Goal: Information Seeking & Learning: Learn about a topic

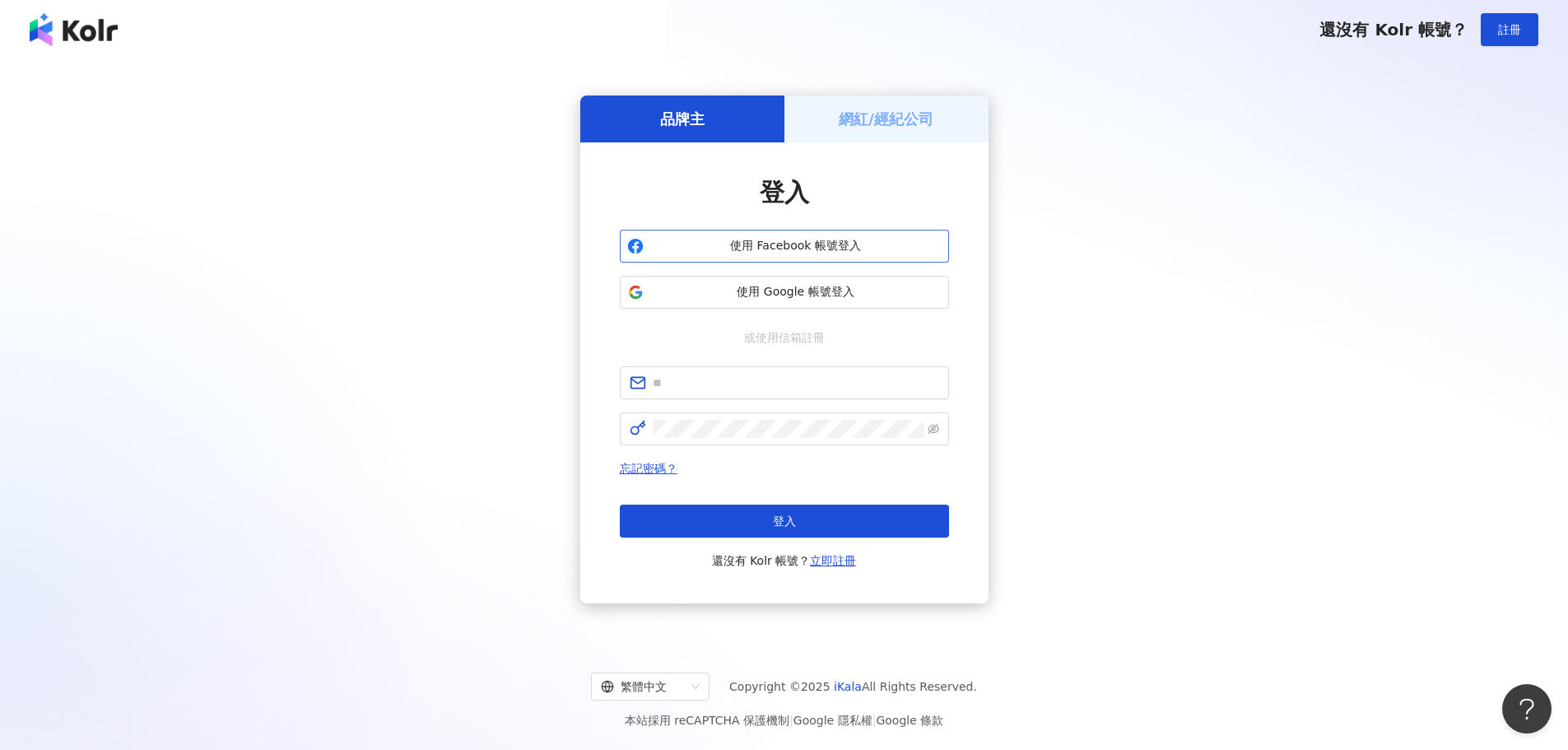
click at [799, 251] on span "使用 Facebook 帳號登入" at bounding box center [796, 246] width 291 height 17
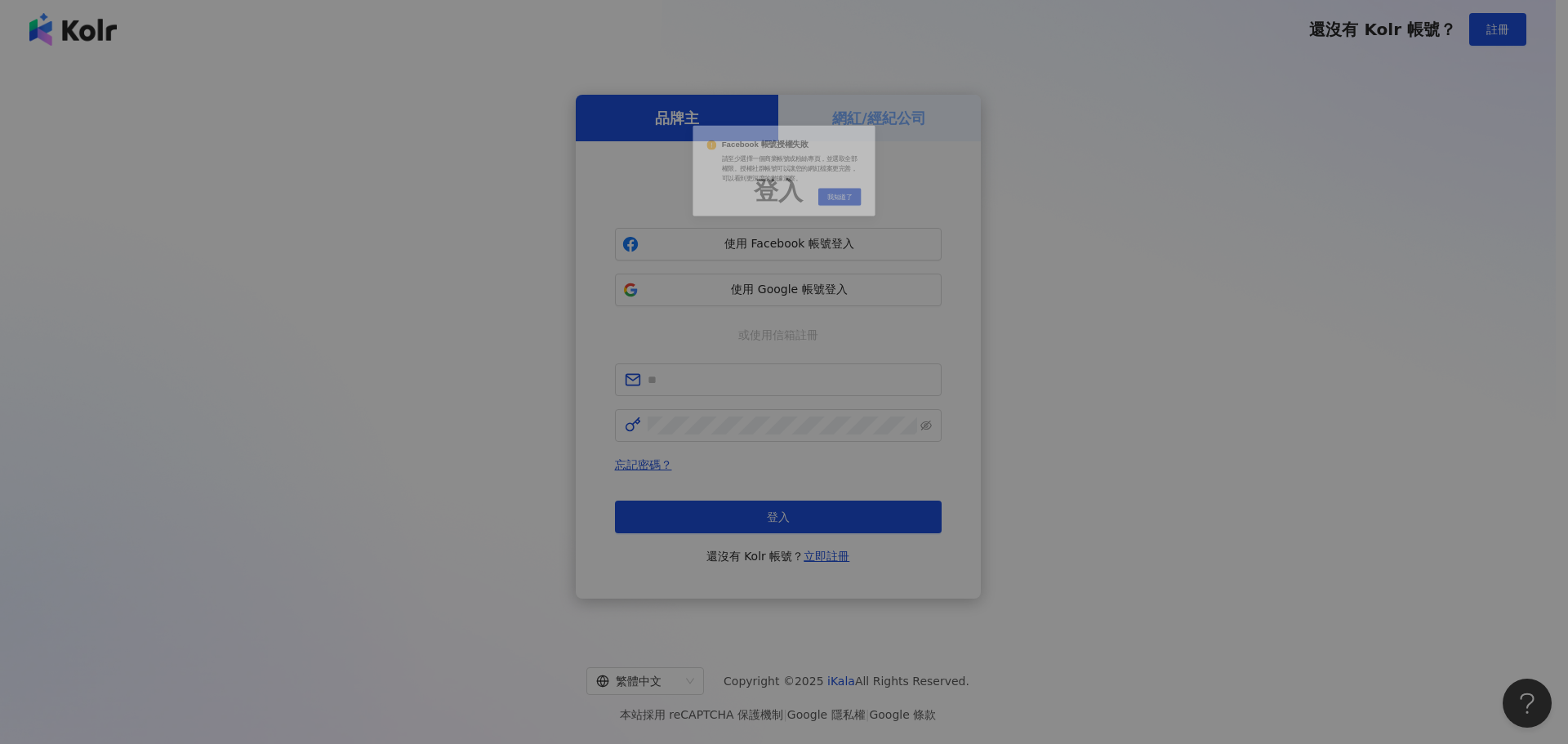
click at [786, 307] on div "Facebook 帳號授權失敗 請至少選擇一個商業帳號或粉絲專頁，並選取全部權限。授權社群帳號可以讓您的網紅檔案更完善，可以看到更深度的數據洞察。 Cance…" at bounding box center [784, 372] width 1568 height 744
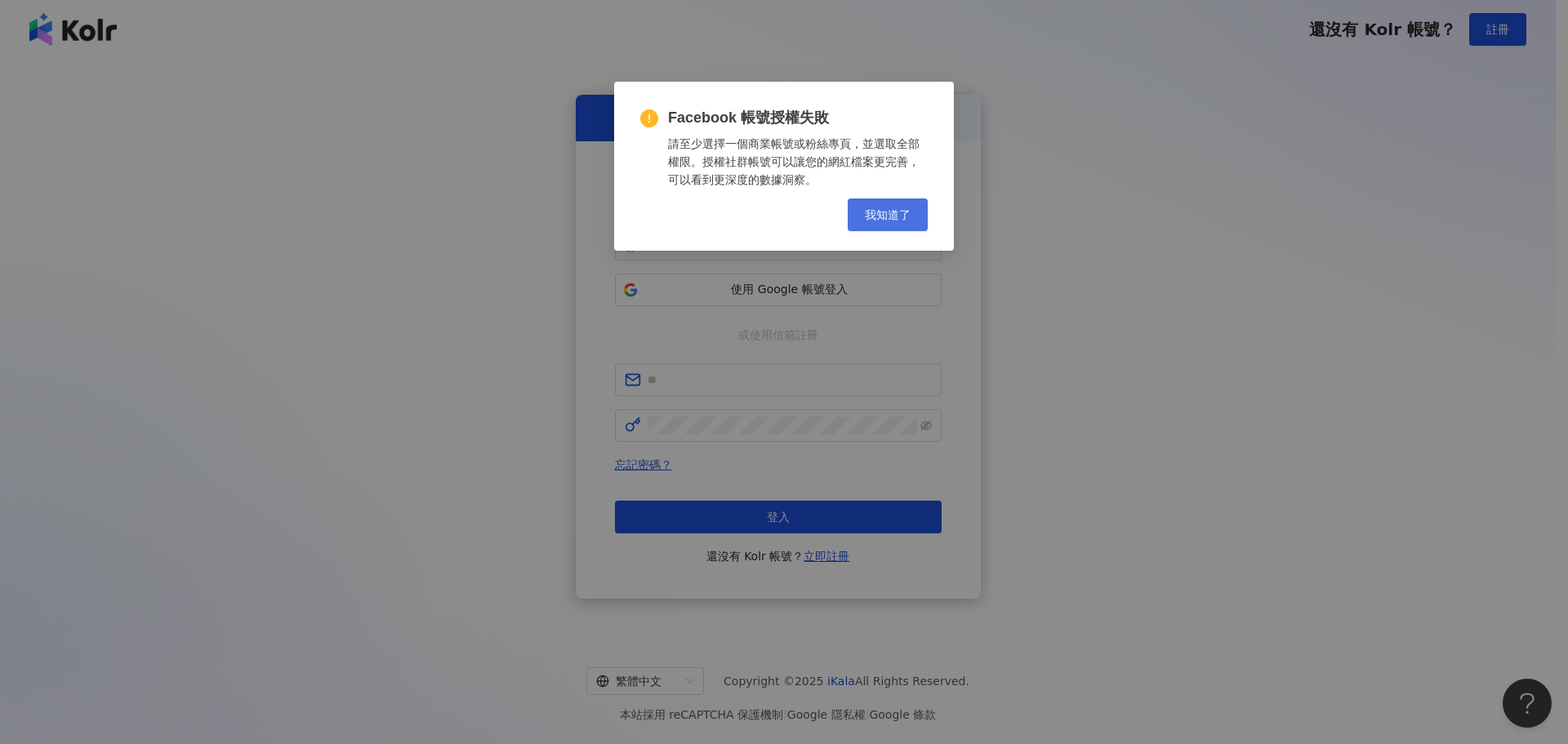
click at [882, 215] on span "我知道了" at bounding box center [887, 215] width 46 height 13
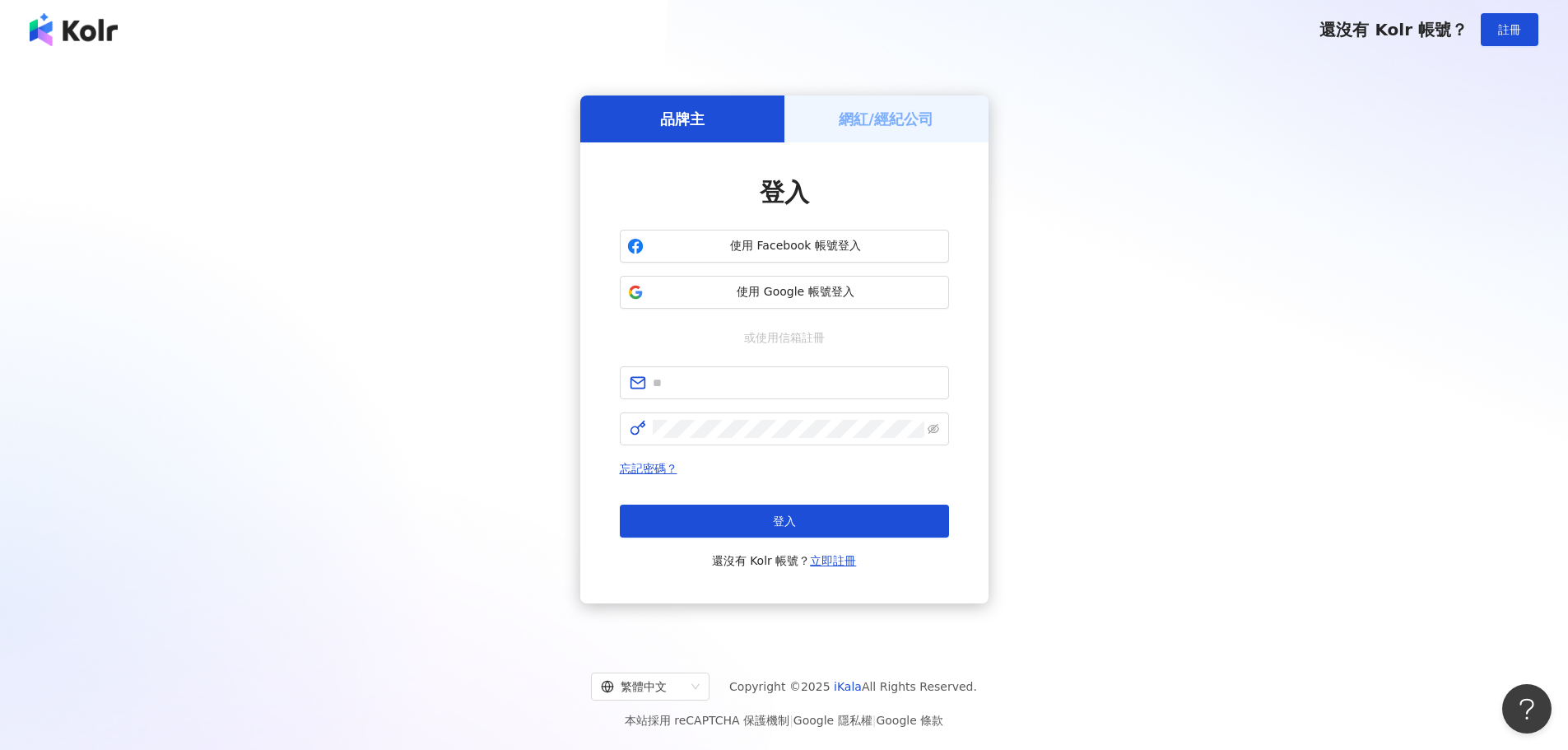
click at [826, 287] on span "使用 Google 帳號登入" at bounding box center [796, 292] width 291 height 17
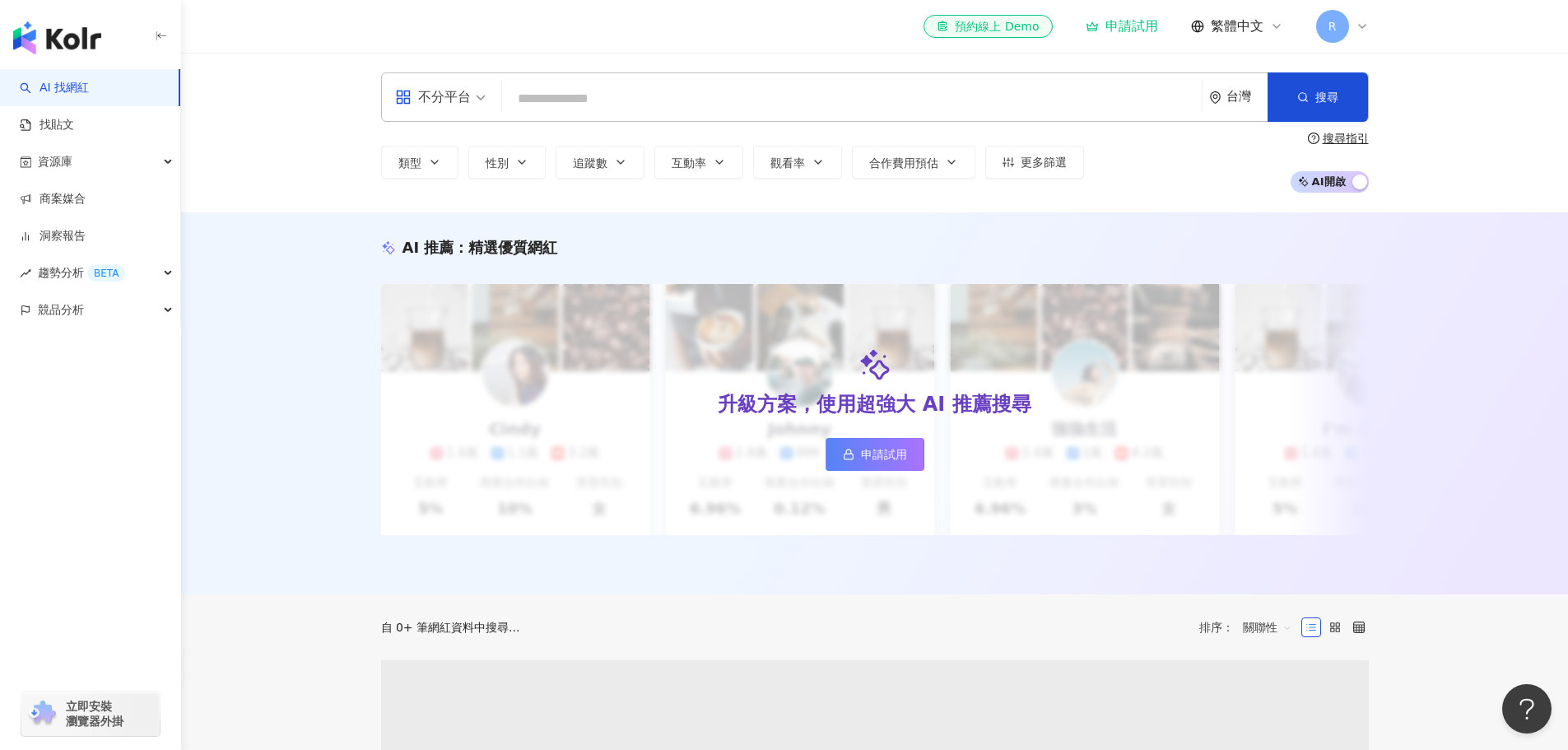
click at [603, 83] on div "不分平台 台灣 搜尋" at bounding box center [874, 97] width 987 height 49
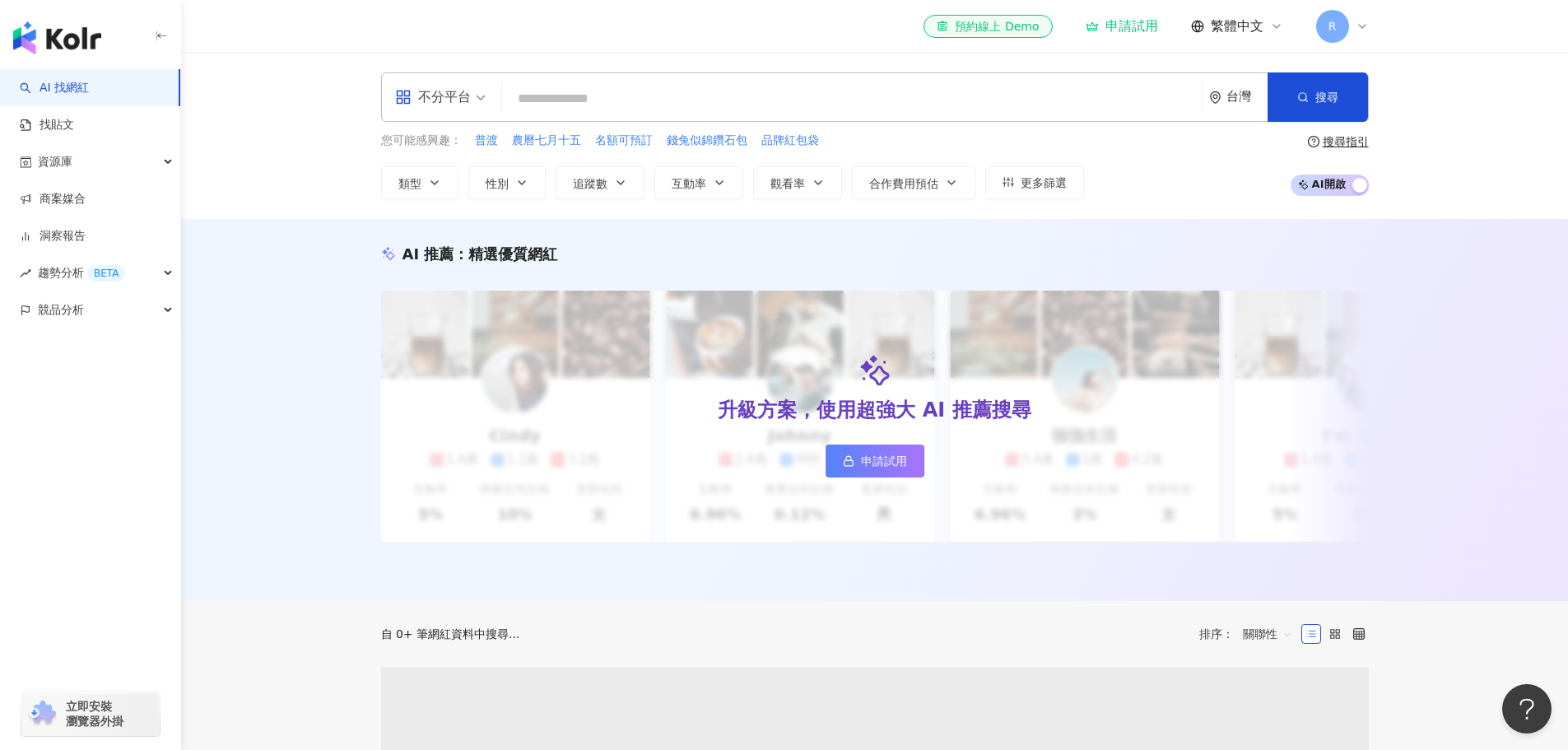
click at [621, 97] on input "search" at bounding box center [852, 99] width 687 height 31
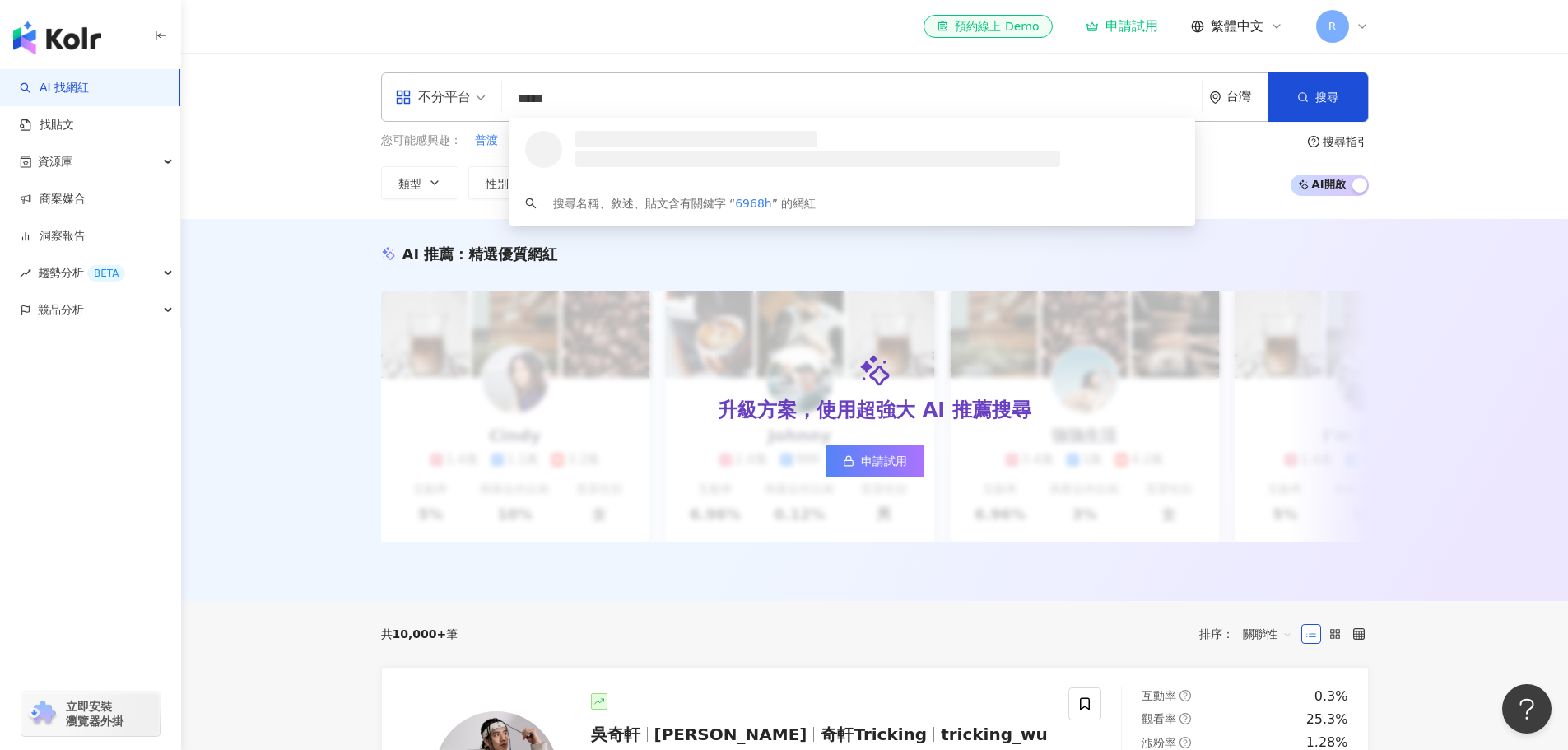
type input "******"
click at [785, 150] on div "102,680 追蹤者" at bounding box center [842, 155] width 544 height 17
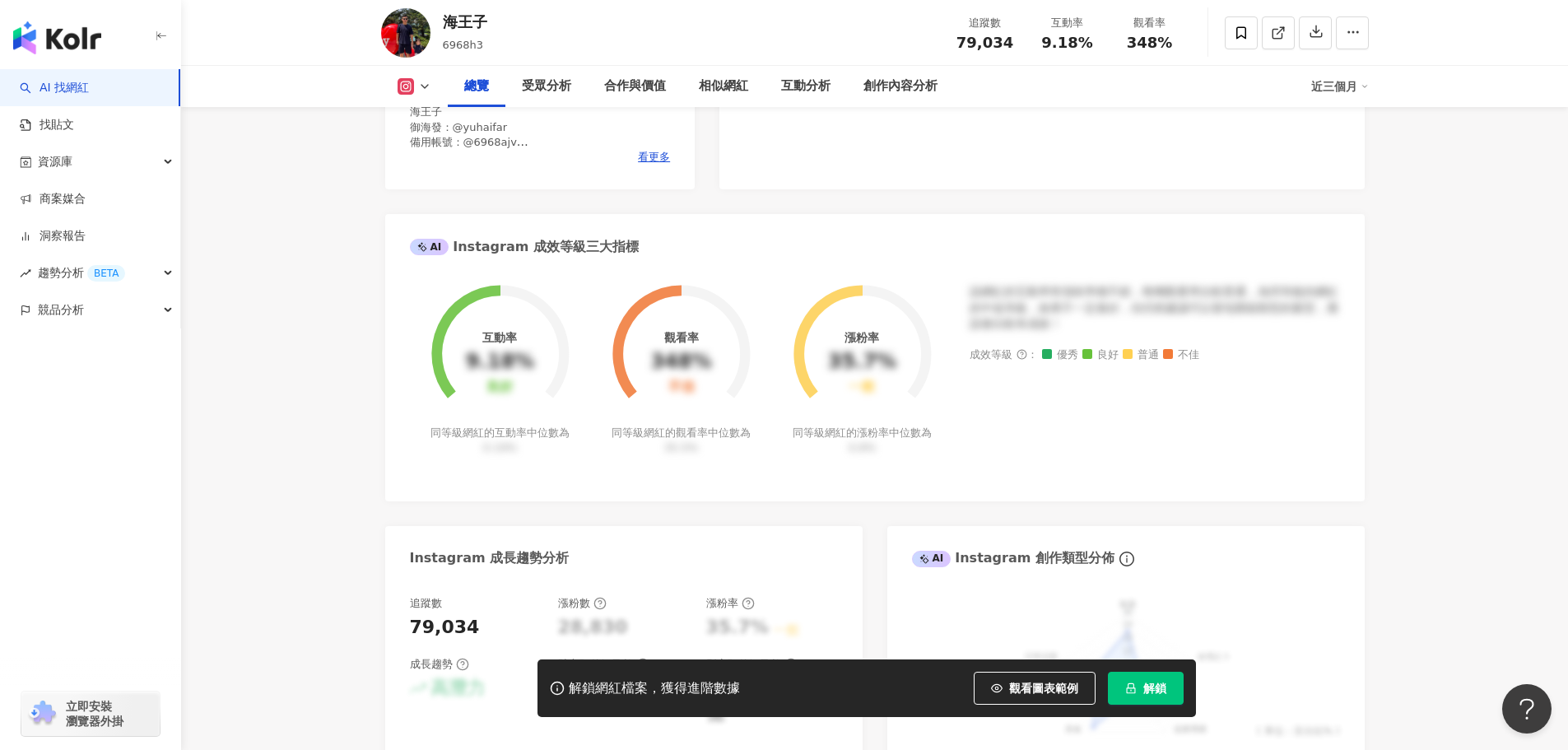
scroll to position [988, 0]
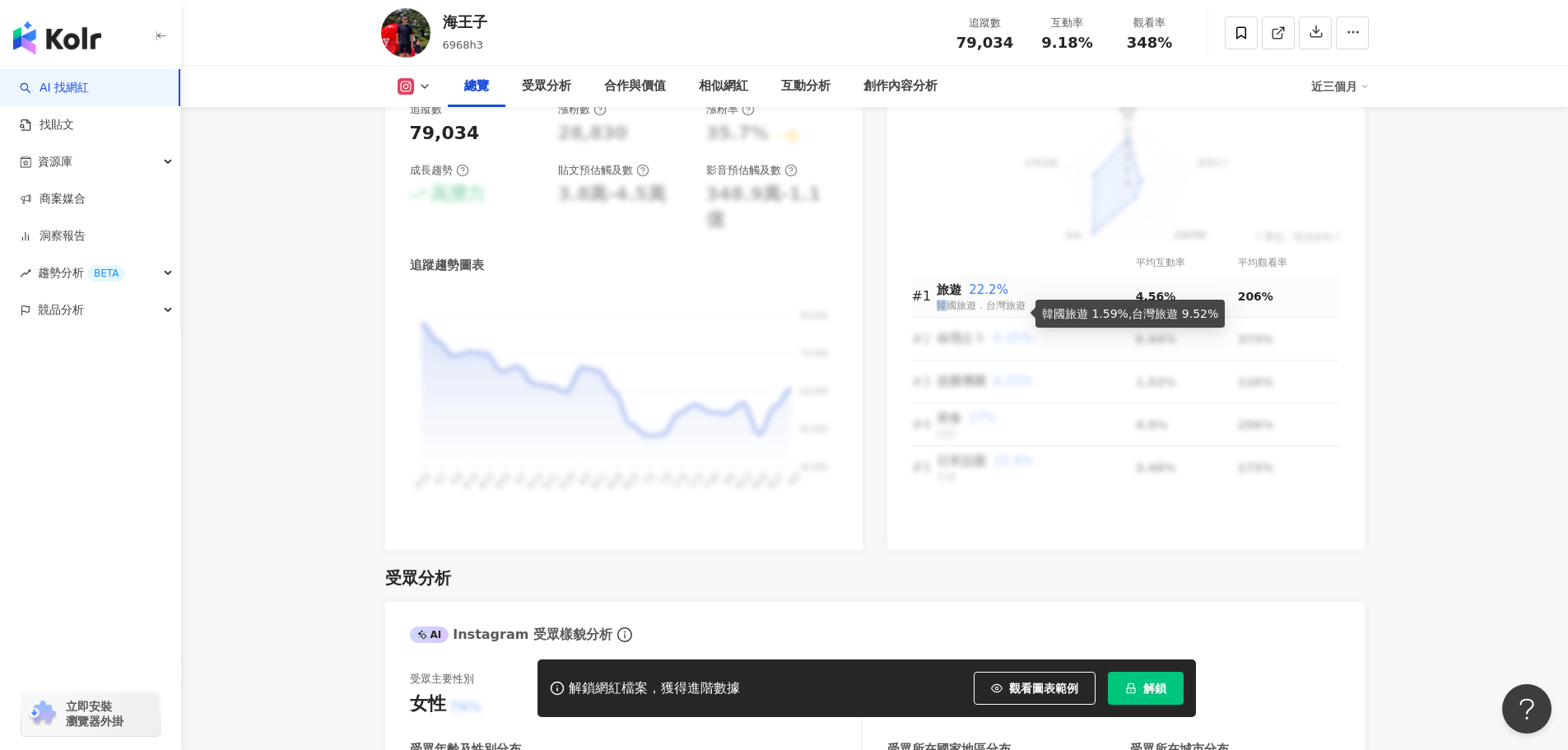
drag, startPoint x: 949, startPoint y: 307, endPoint x: 1069, endPoint y: 293, distance: 120.8
click at [1069, 293] on div "旅遊 22.2% 韓國旅遊．台灣旅遊" at bounding box center [1036, 296] width 199 height 33
click at [1069, 292] on div "旅遊 22.2%" at bounding box center [1036, 291] width 199 height 20
drag, startPoint x: 1023, startPoint y: 303, endPoint x: 929, endPoint y: 305, distance: 94.0
click at [929, 305] on tr "#1 旅遊 22.2% 韓國旅遊．台灣旅遊 4.56% 206%" at bounding box center [1126, 297] width 428 height 43
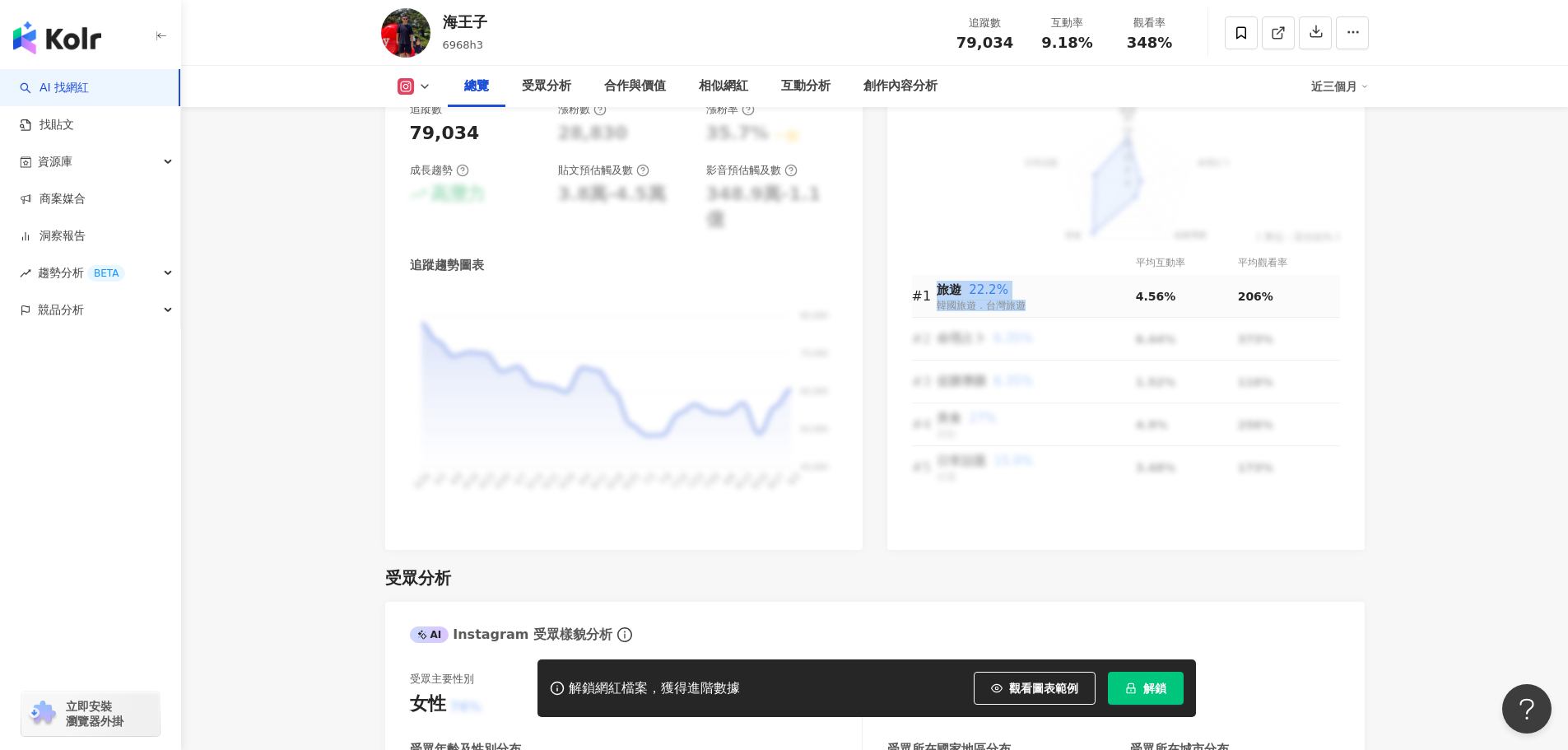
click at [929, 305] on div "#1" at bounding box center [924, 296] width 25 height 21
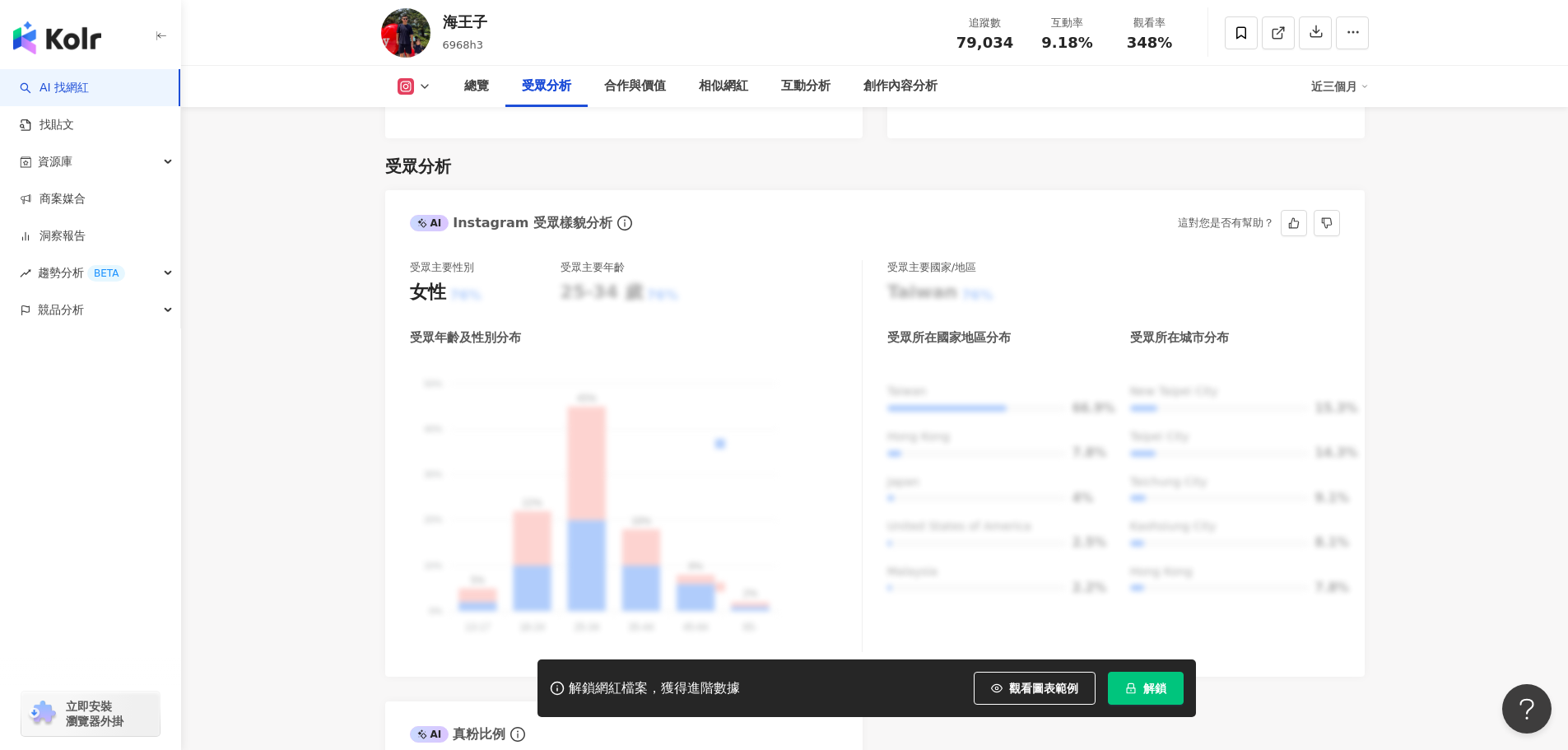
click at [877, 354] on div "受眾主要性別 女性 76% 受眾主要年齡 25-34 歲 76% 受眾年齡及性別分布 男性 女性 50% 50% 40% 40% 30% 30% 20% 20…" at bounding box center [874, 456] width 929 height 392
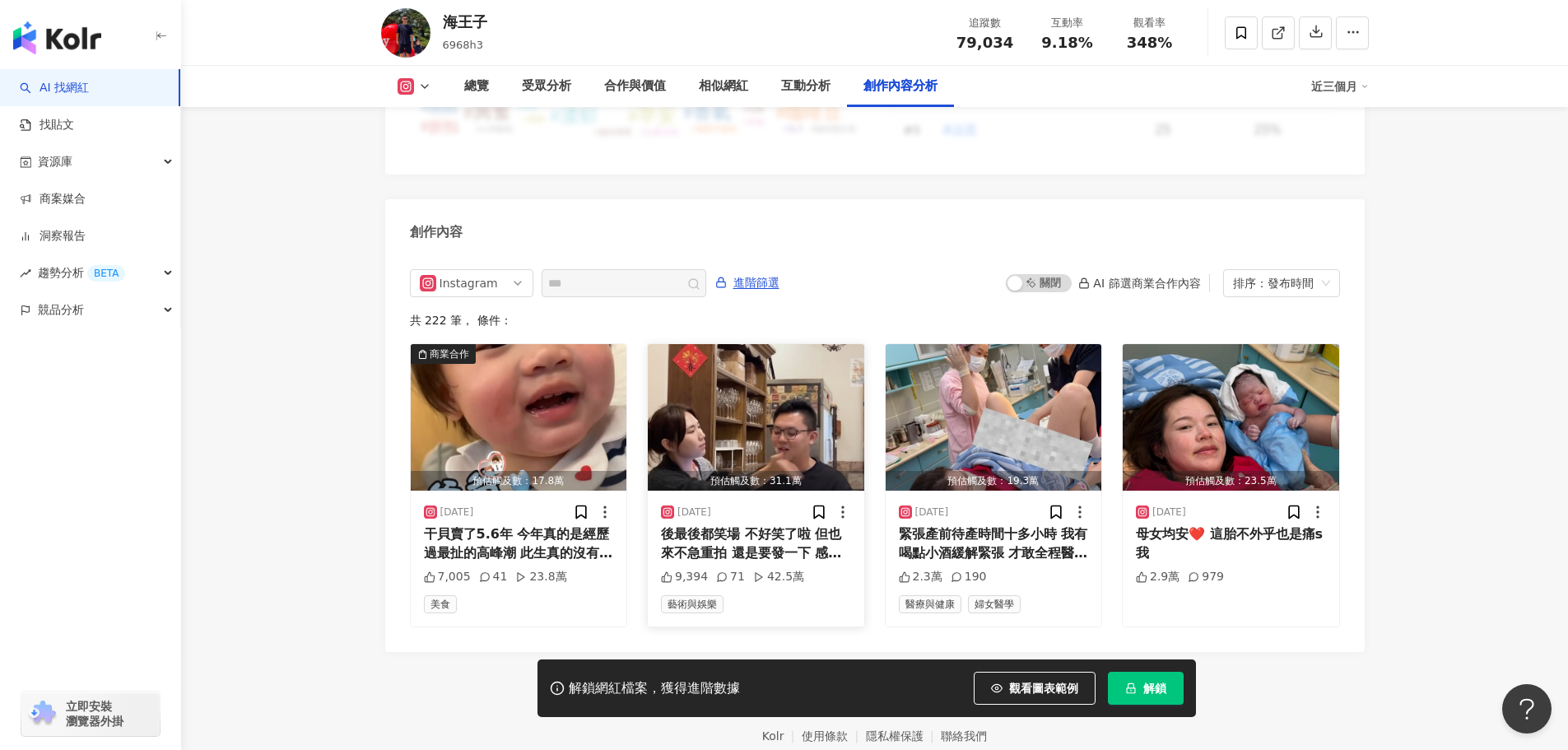
scroll to position [4988, 0]
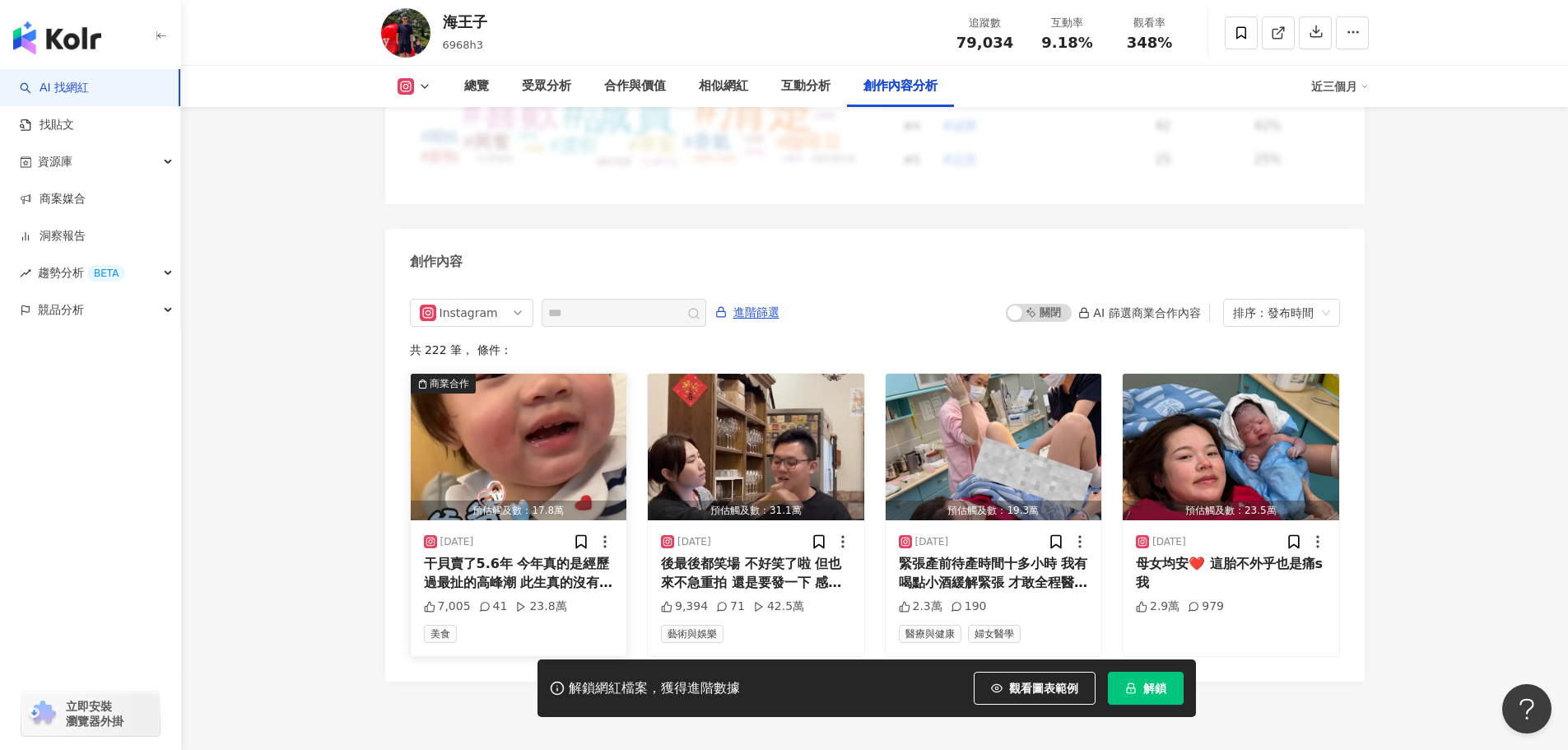
click at [443, 375] on div "商業合作" at bounding box center [449, 383] width 39 height 17
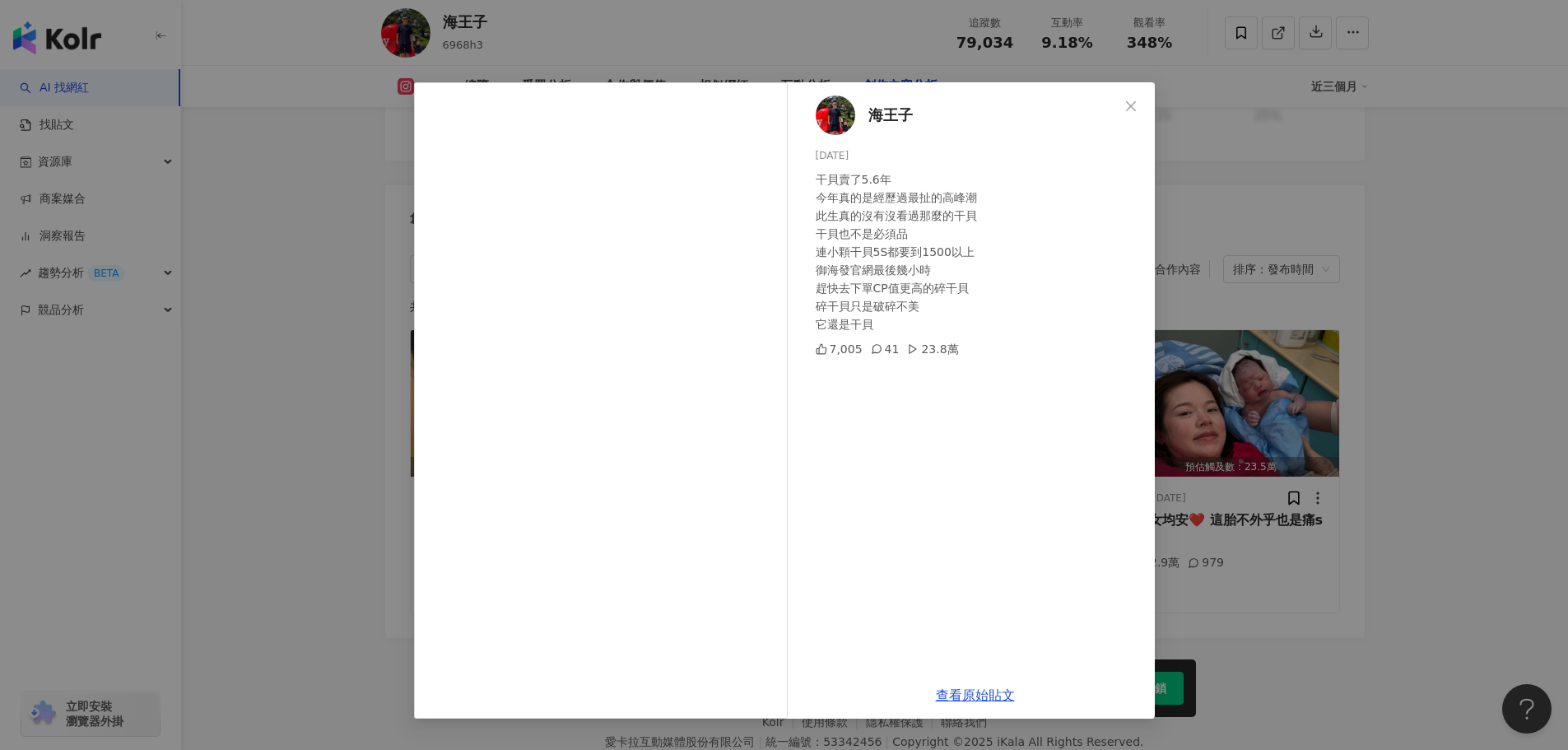
scroll to position [5070, 0]
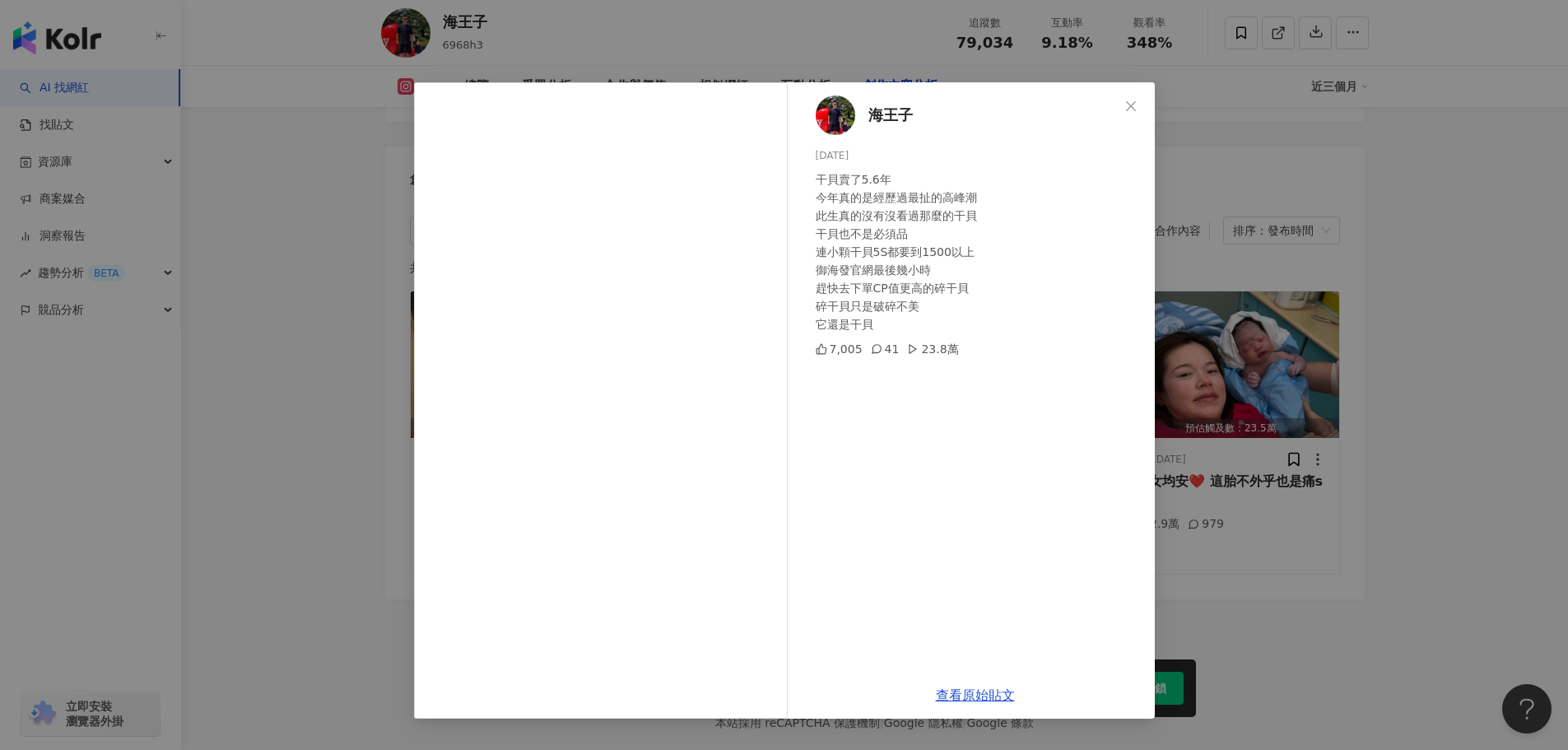
click at [1229, 505] on div "海王子 [DATE] 干貝賣了5.6年 今年真的是經歷過最扯的高峰潮 此生真的沒有沒看過那麼的干貝 干貝也不是必須品 連小顆干貝5S都要到1500以上 御海發…" at bounding box center [784, 375] width 1568 height 750
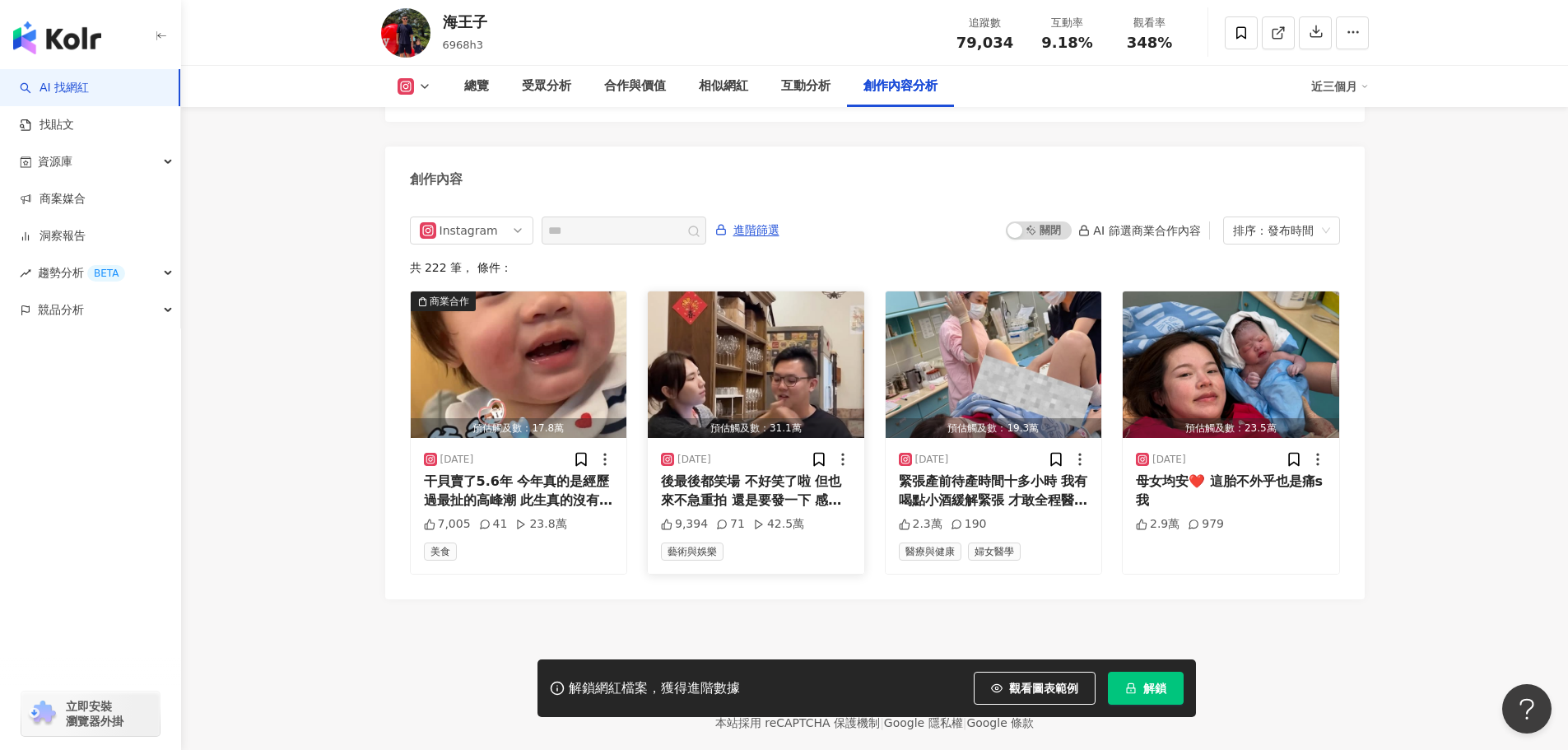
click at [696, 543] on span "藝術與娛樂" at bounding box center [693, 551] width 63 height 18
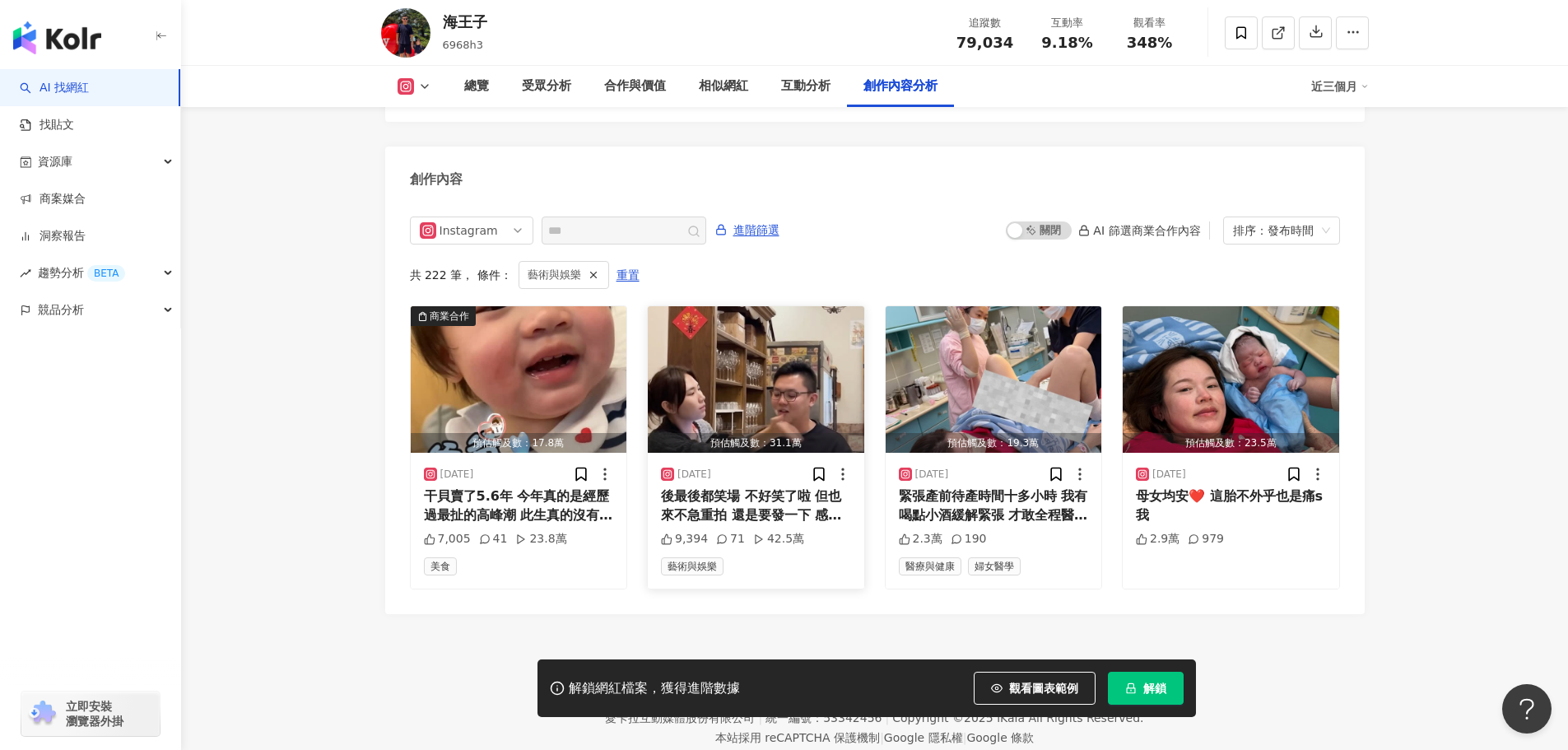
scroll to position [5078, 0]
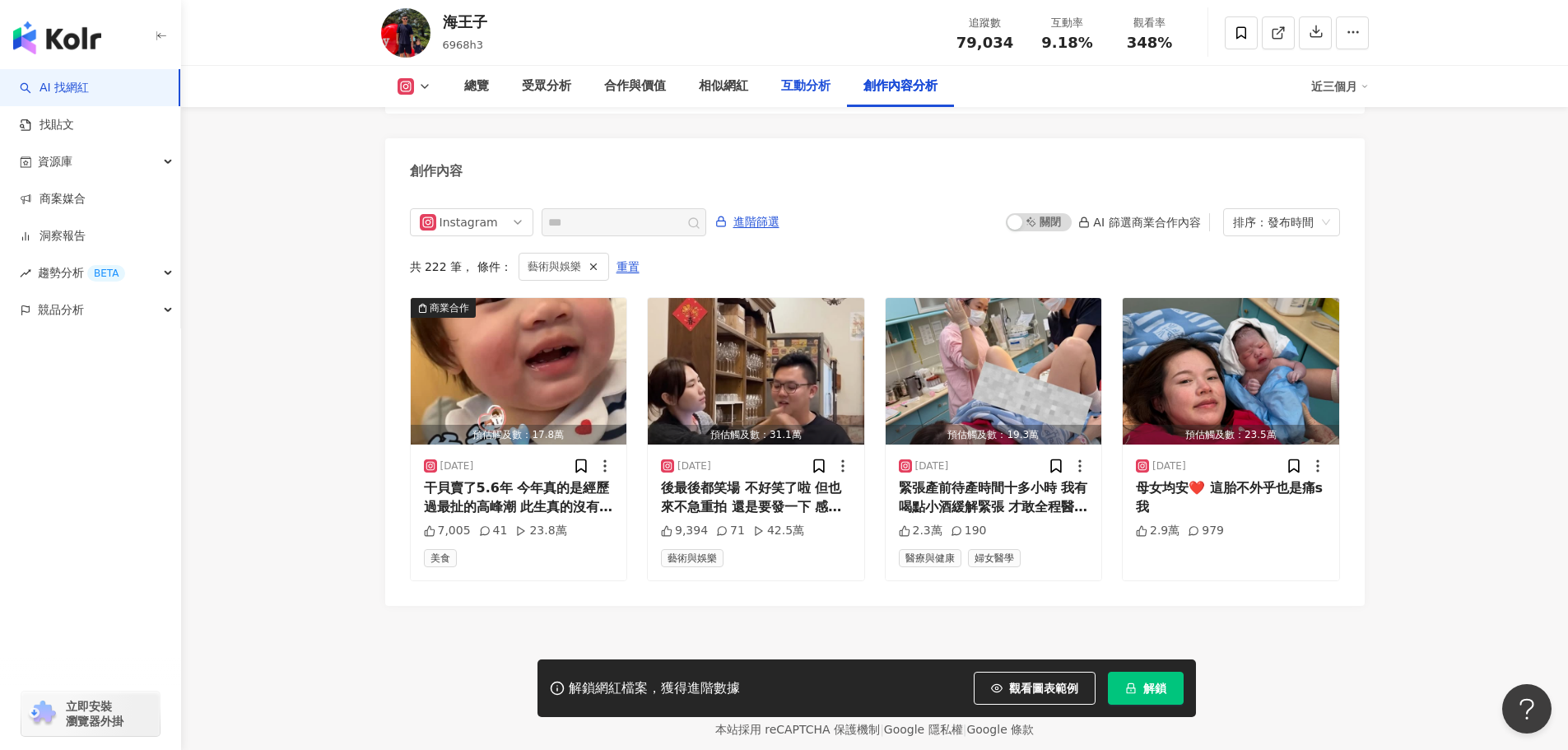
click at [784, 88] on div "互動分析" at bounding box center [806, 87] width 49 height 20
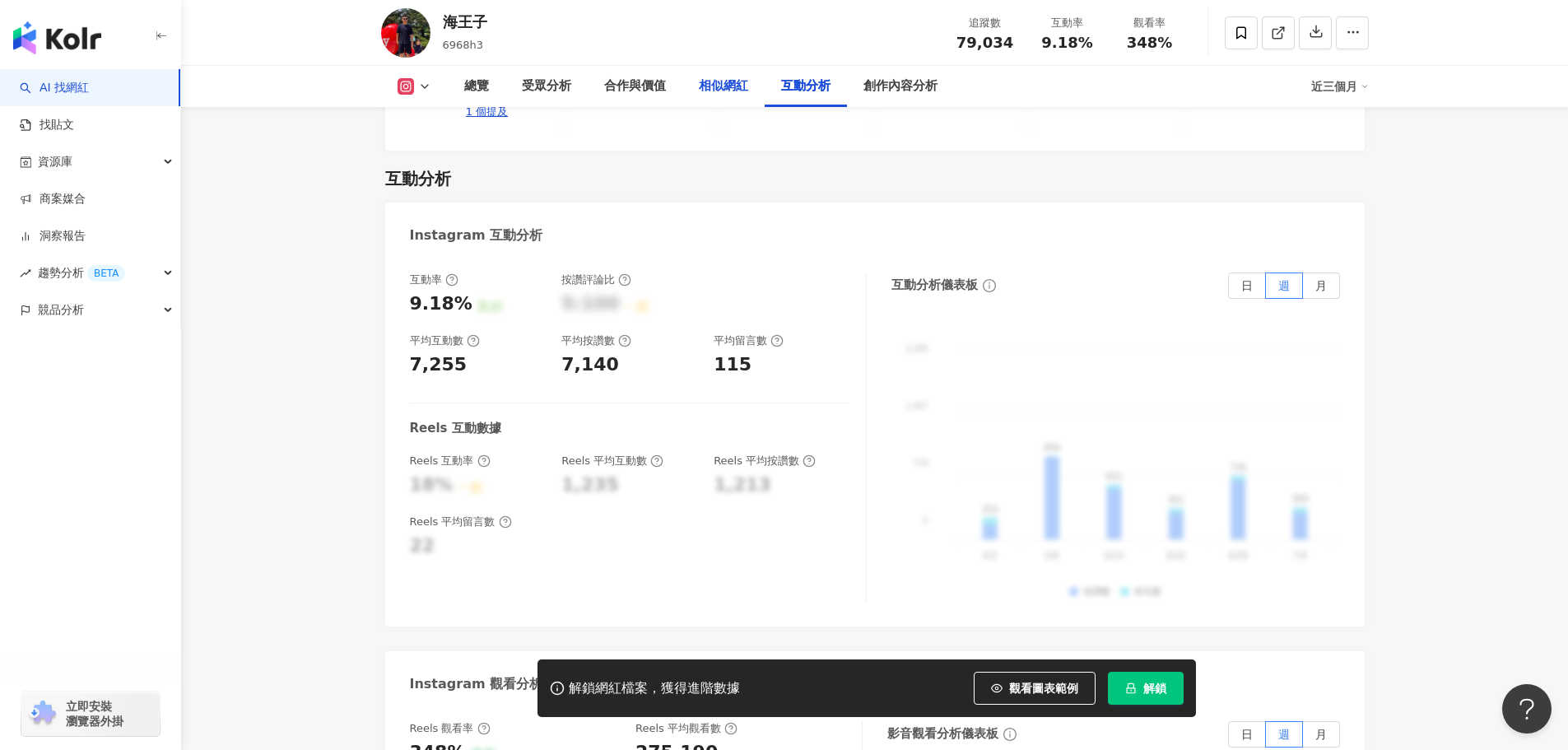
click at [714, 93] on div "相似網紅" at bounding box center [723, 87] width 49 height 20
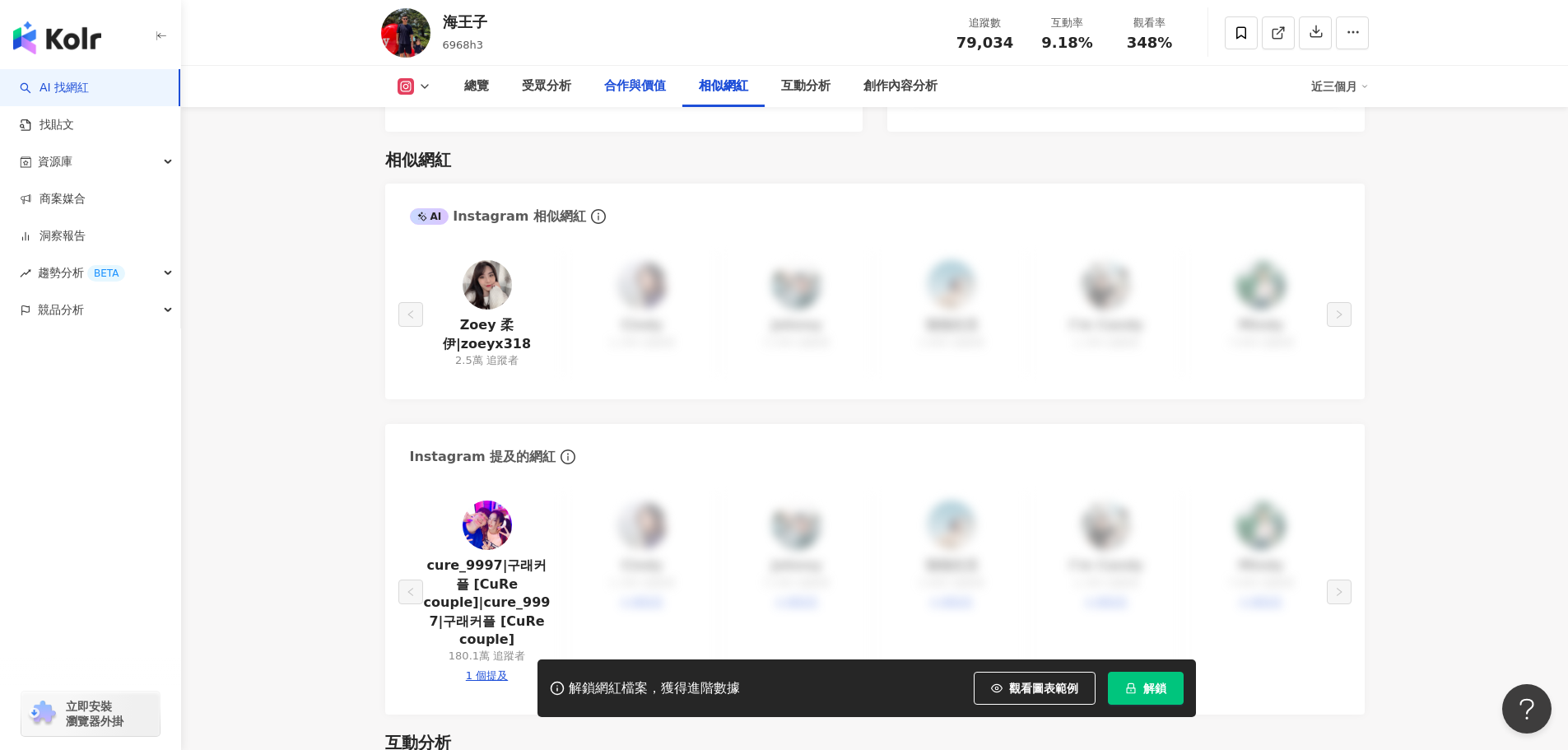
click at [646, 95] on div "合作與價值" at bounding box center [635, 87] width 62 height 20
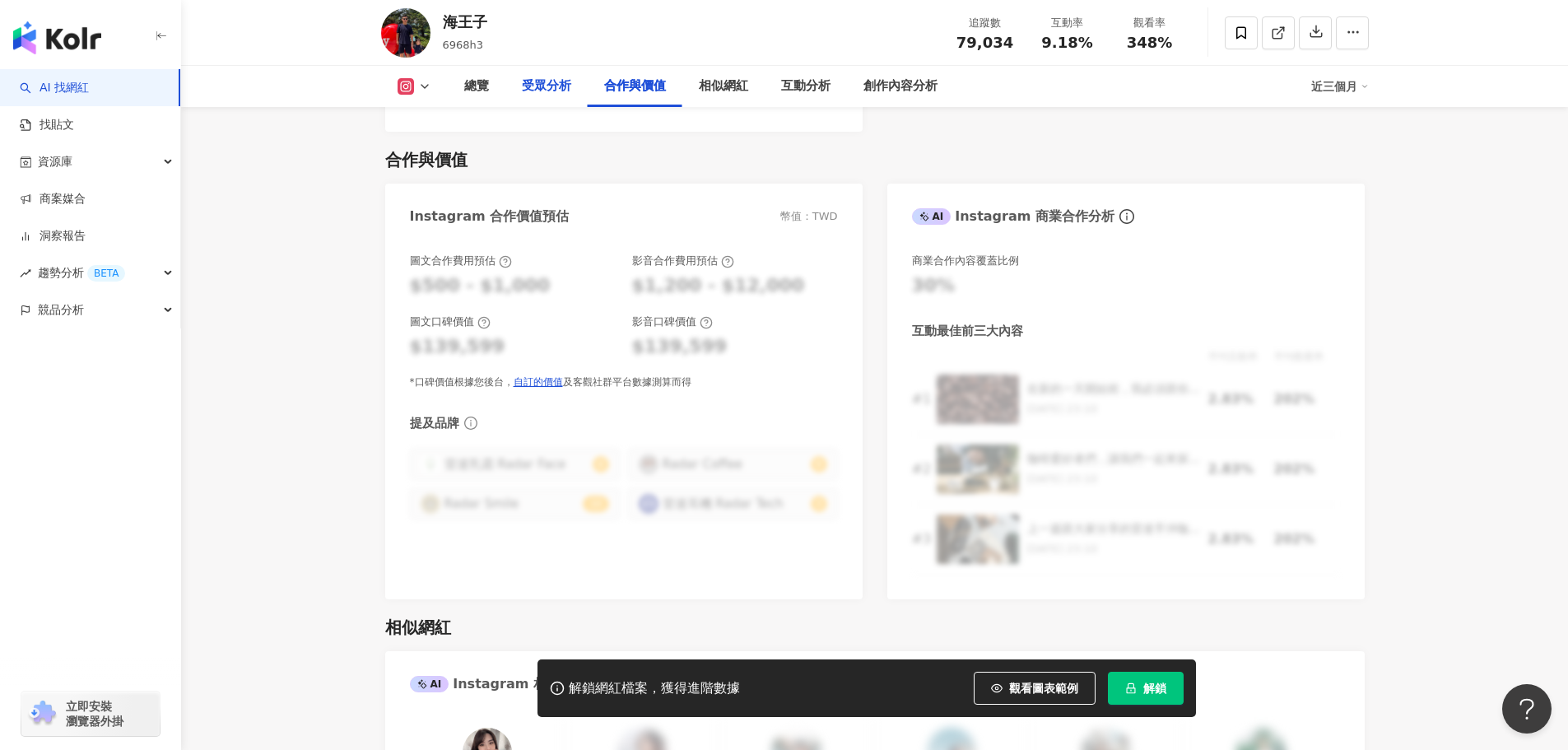
click at [534, 94] on div "受眾分析" at bounding box center [546, 87] width 49 height 20
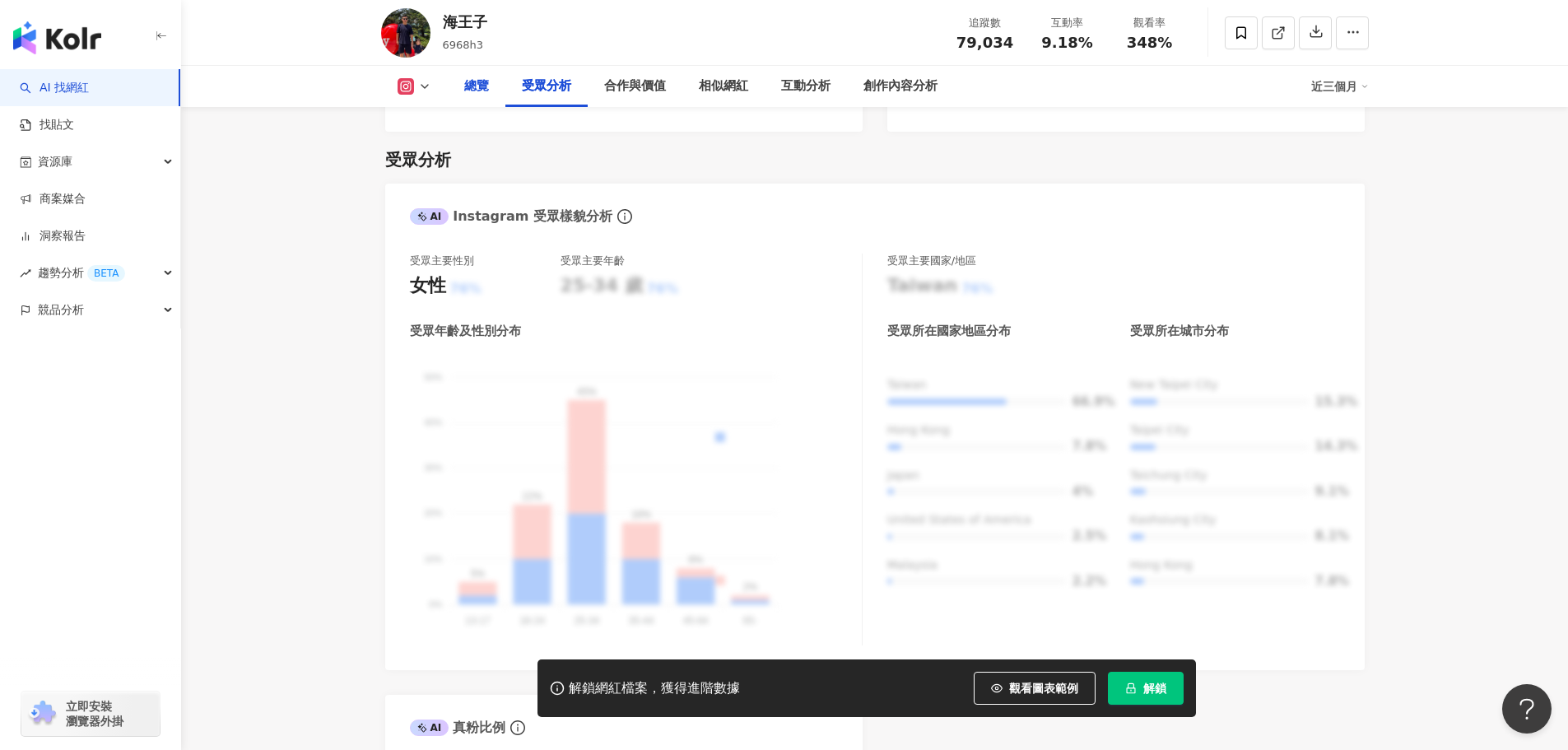
click at [478, 99] on div "總覽" at bounding box center [476, 87] width 58 height 41
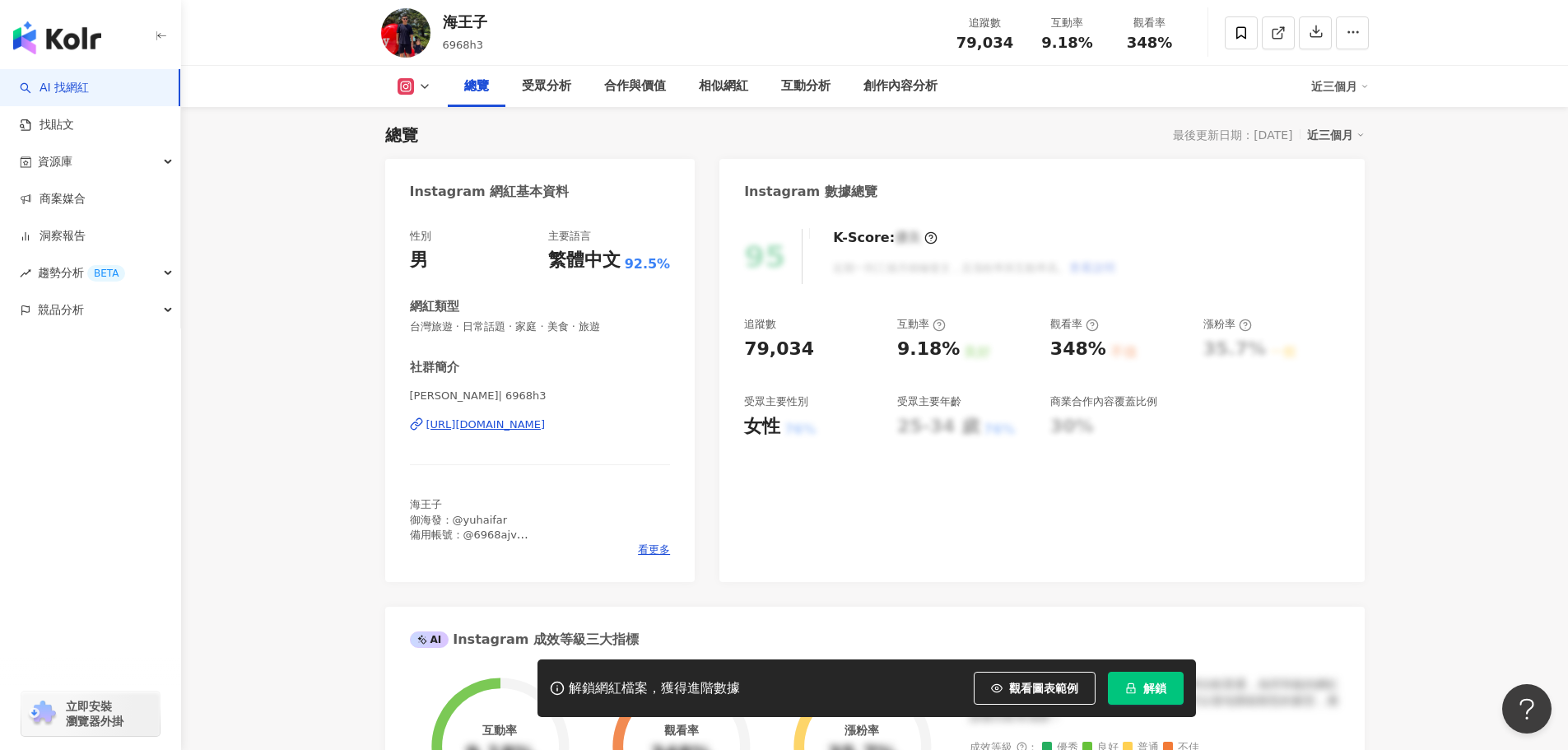
click at [422, 92] on button at bounding box center [415, 87] width 67 height 17
click at [422, 93] on button at bounding box center [415, 87] width 67 height 17
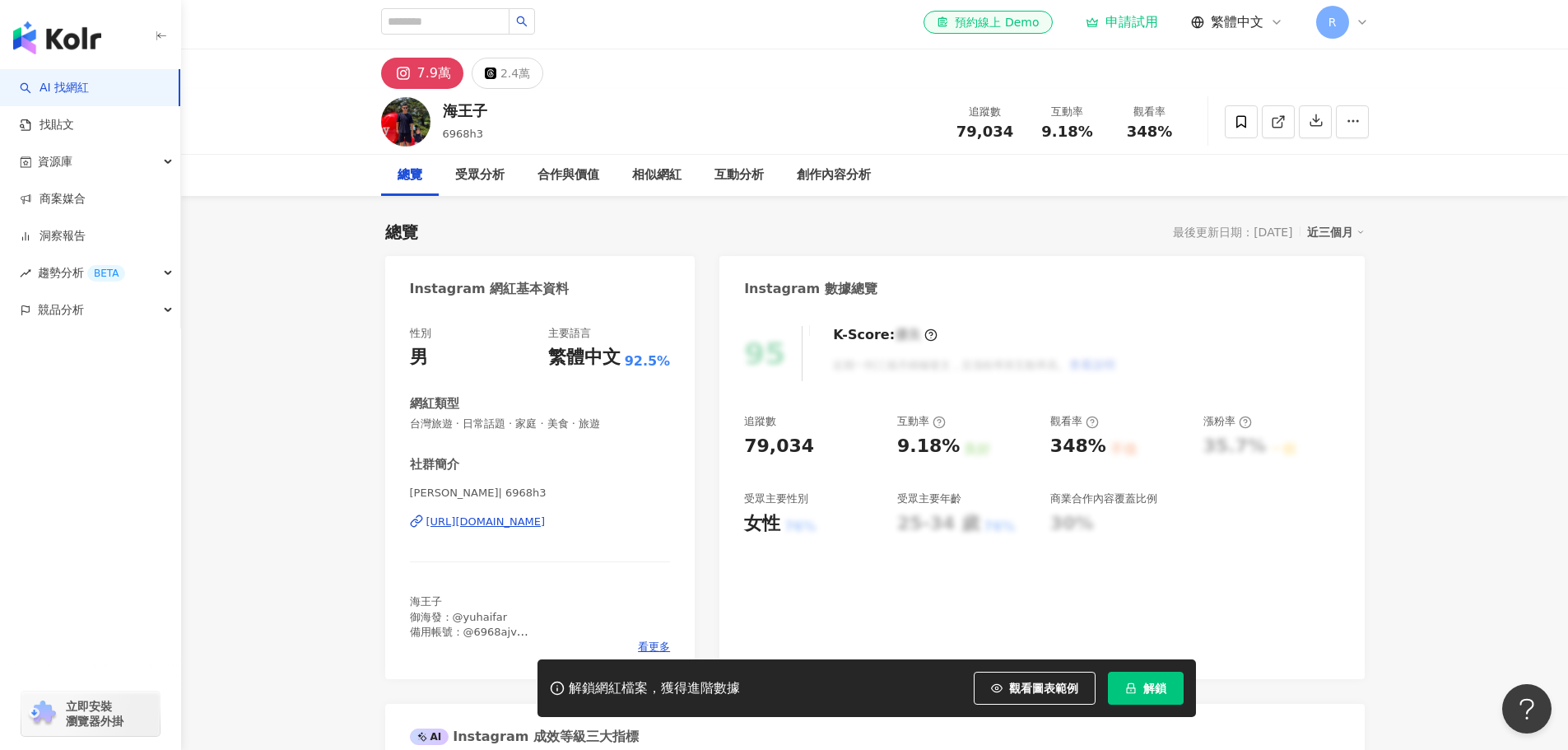
scroll to position [0, 0]
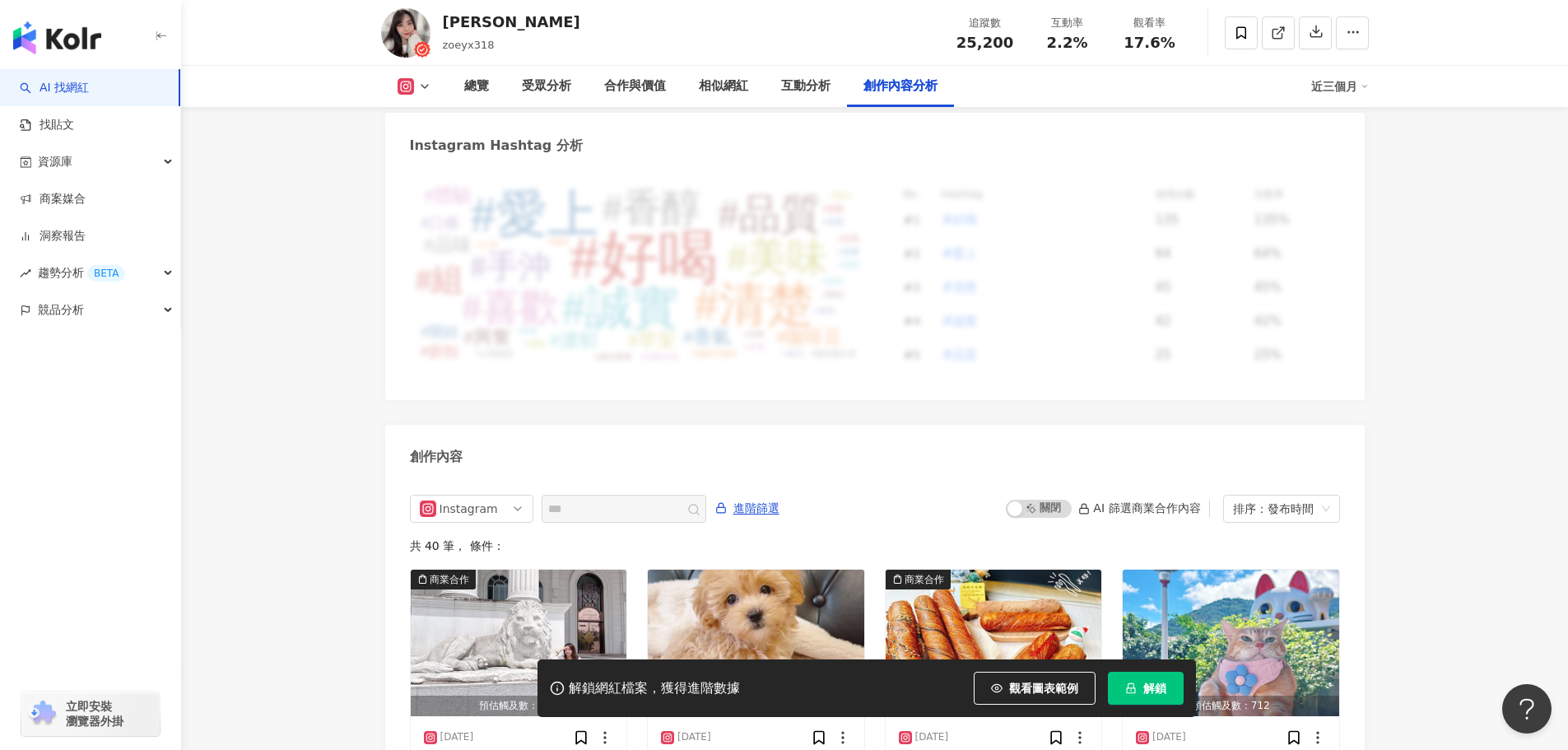
scroll to position [5041, 0]
